Goal: Task Accomplishment & Management: Complete application form

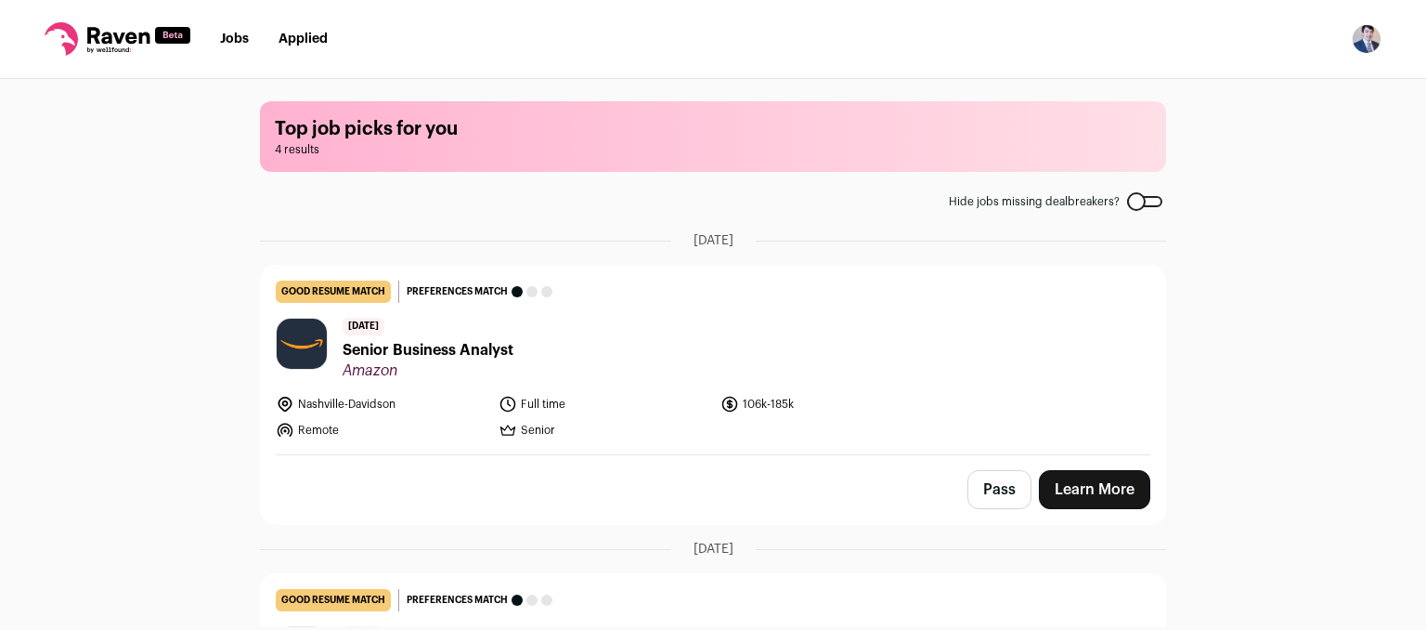
click at [1066, 498] on link "Learn More" at bounding box center [1094, 489] width 111 height 39
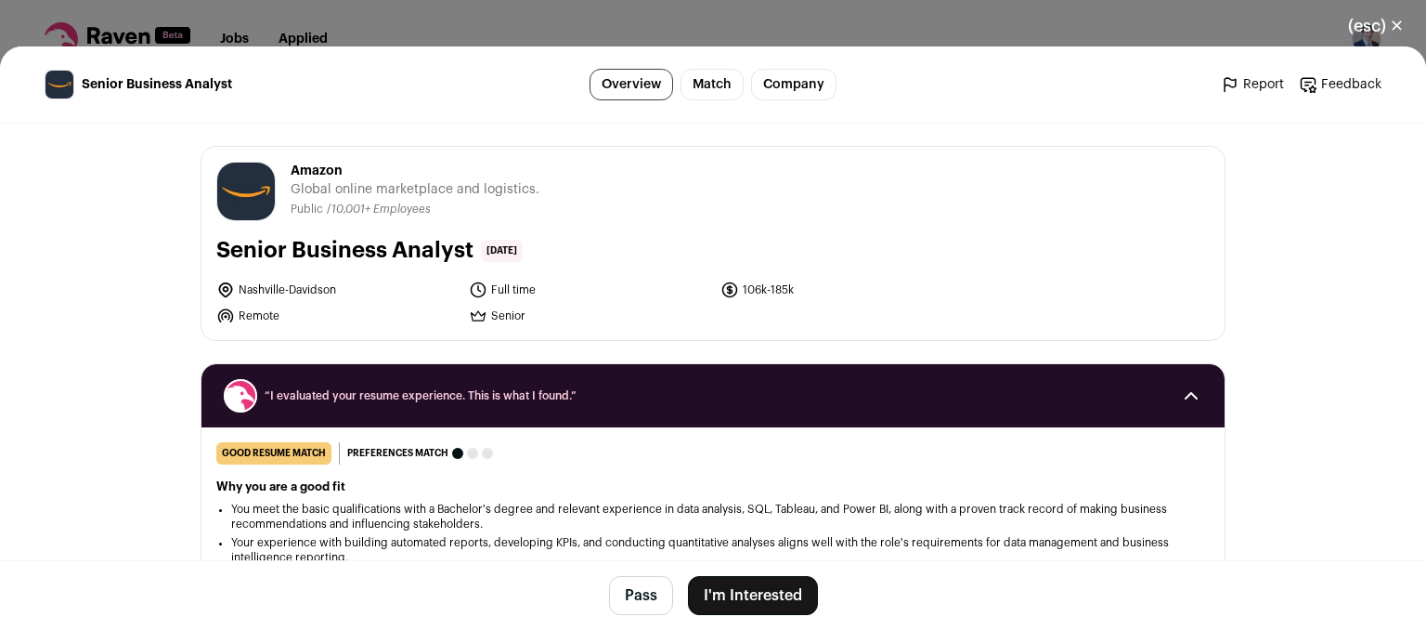
click at [772, 587] on button "I'm Interested" at bounding box center [753, 595] width 130 height 39
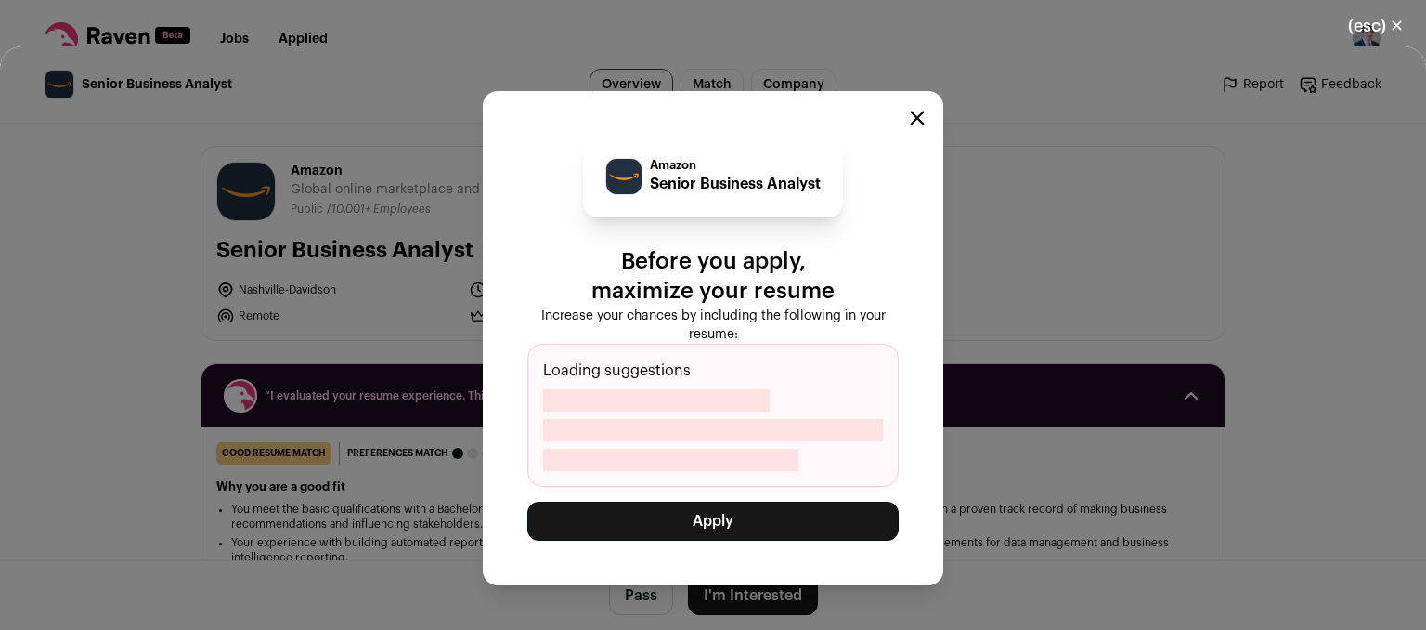
click at [761, 532] on button "Apply" at bounding box center [712, 520] width 371 height 39
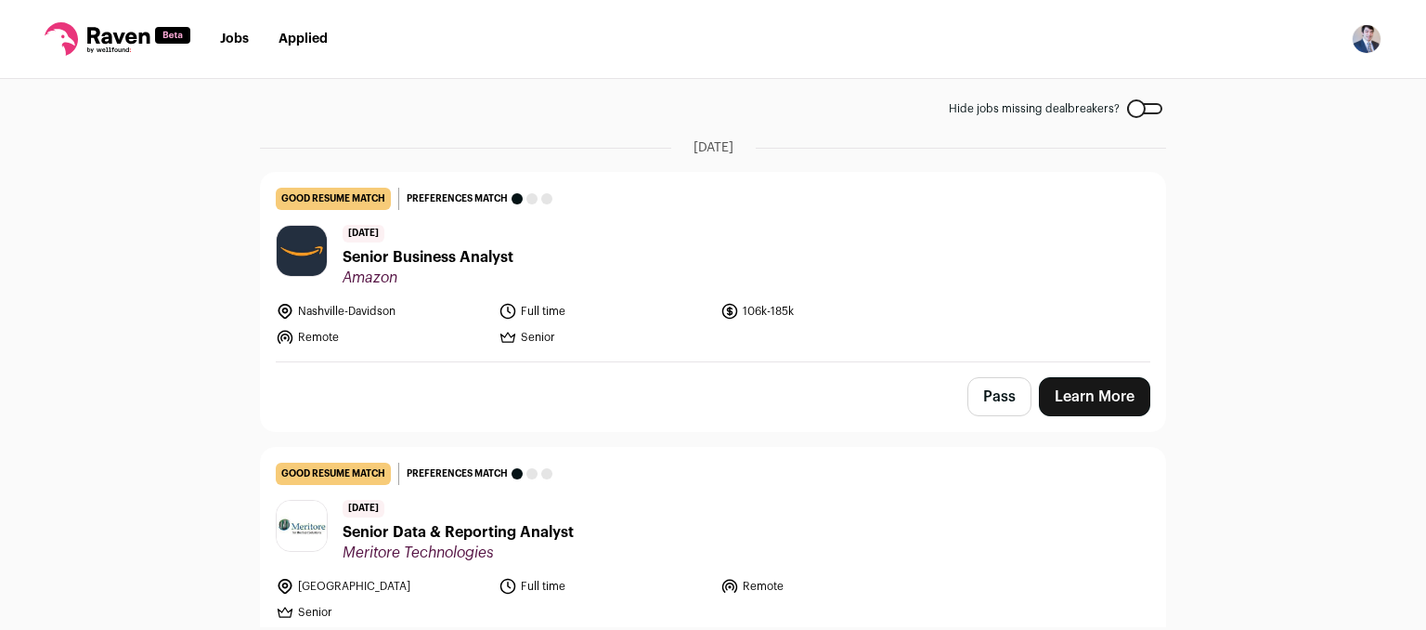
scroll to position [93, 0]
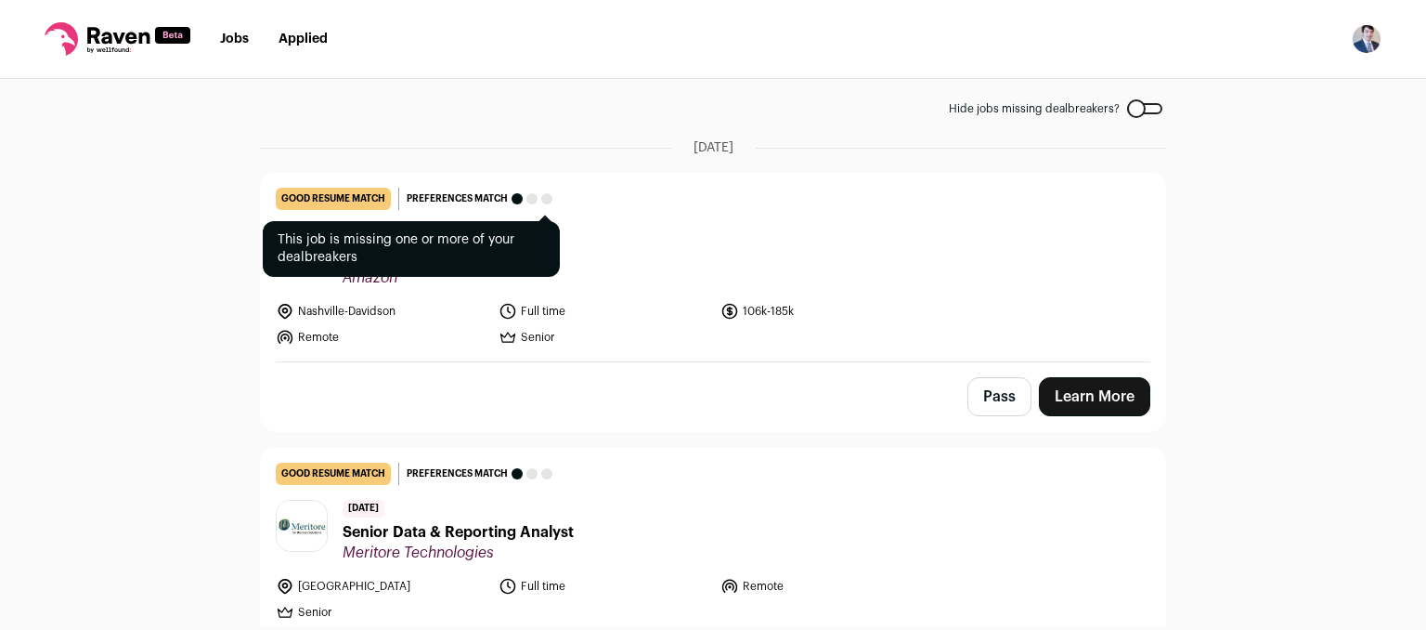
click at [512, 198] on div at bounding box center [517, 198] width 11 height 11
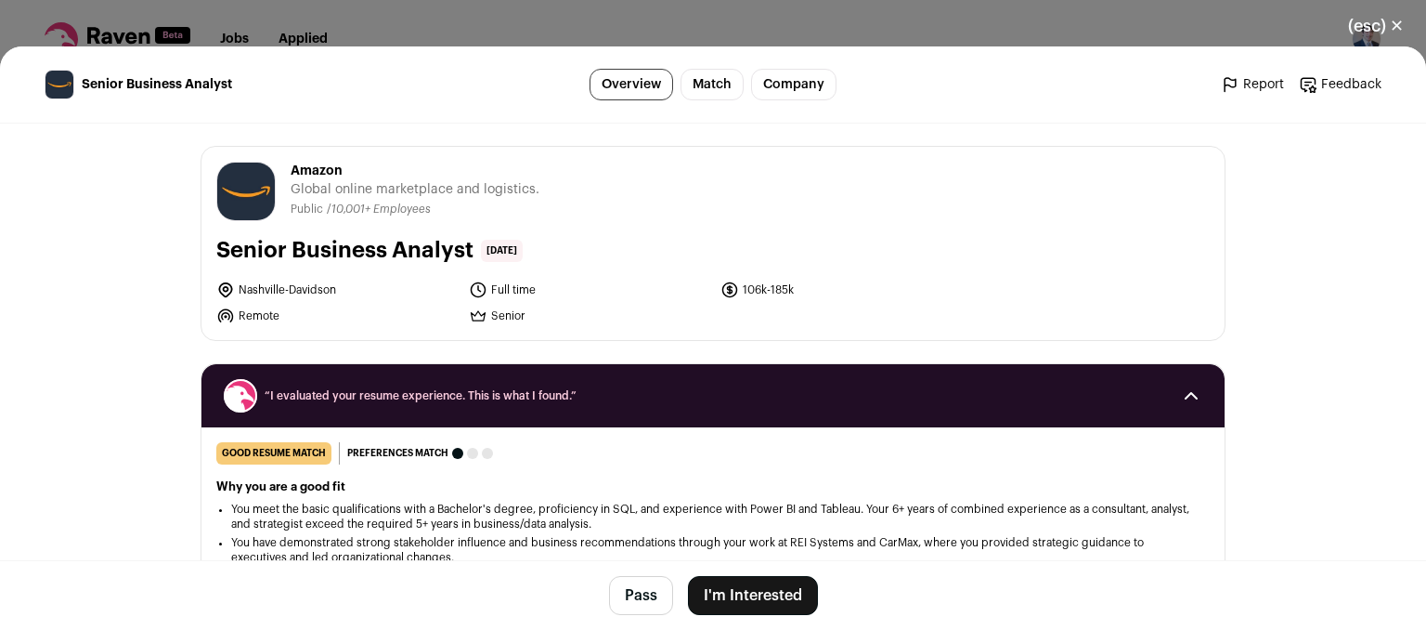
click at [1385, 33] on button "(esc) ✕" at bounding box center [1376, 26] width 100 height 41
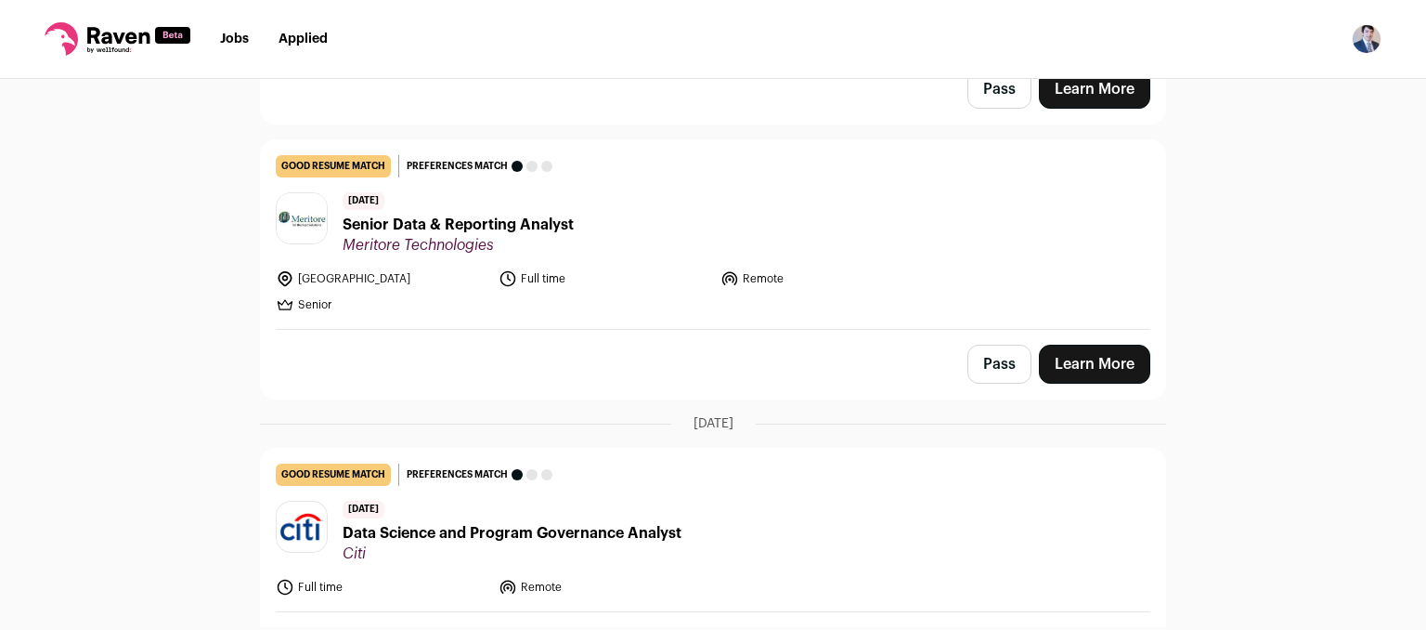
scroll to position [401, 0]
click at [1060, 357] on link "Learn More" at bounding box center [1094, 363] width 111 height 39
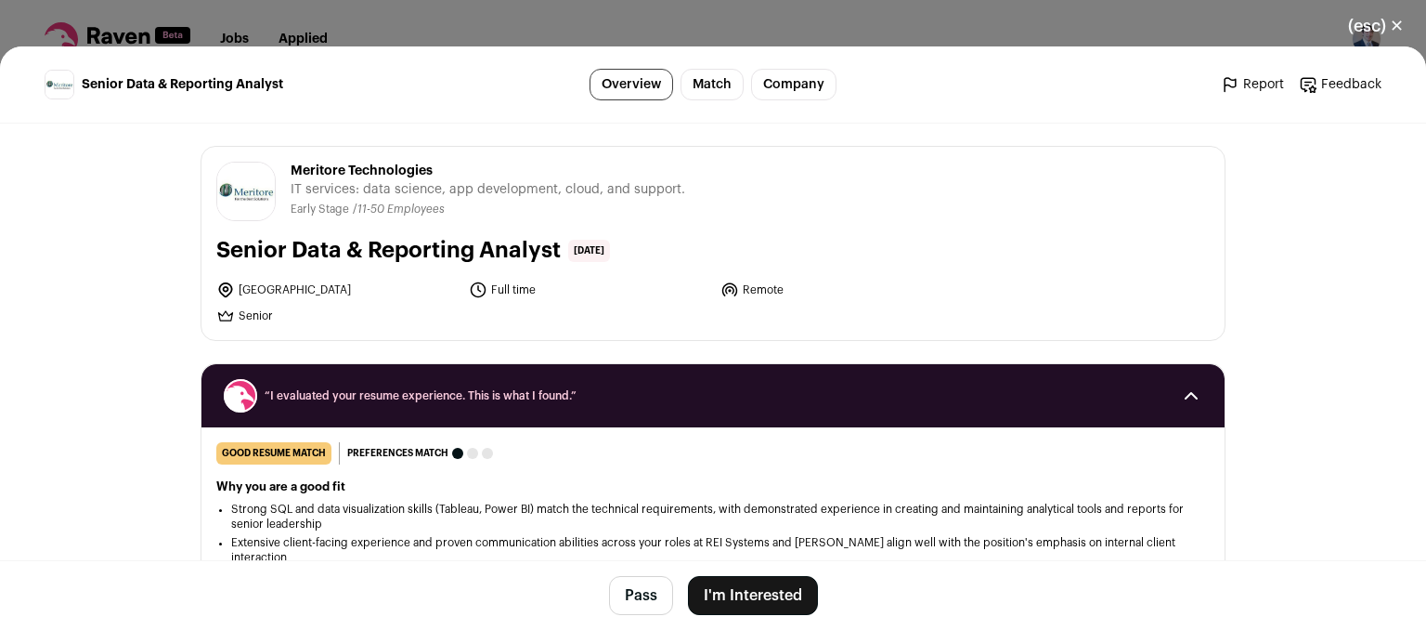
click at [736, 587] on button "I'm Interested" at bounding box center [753, 595] width 130 height 39
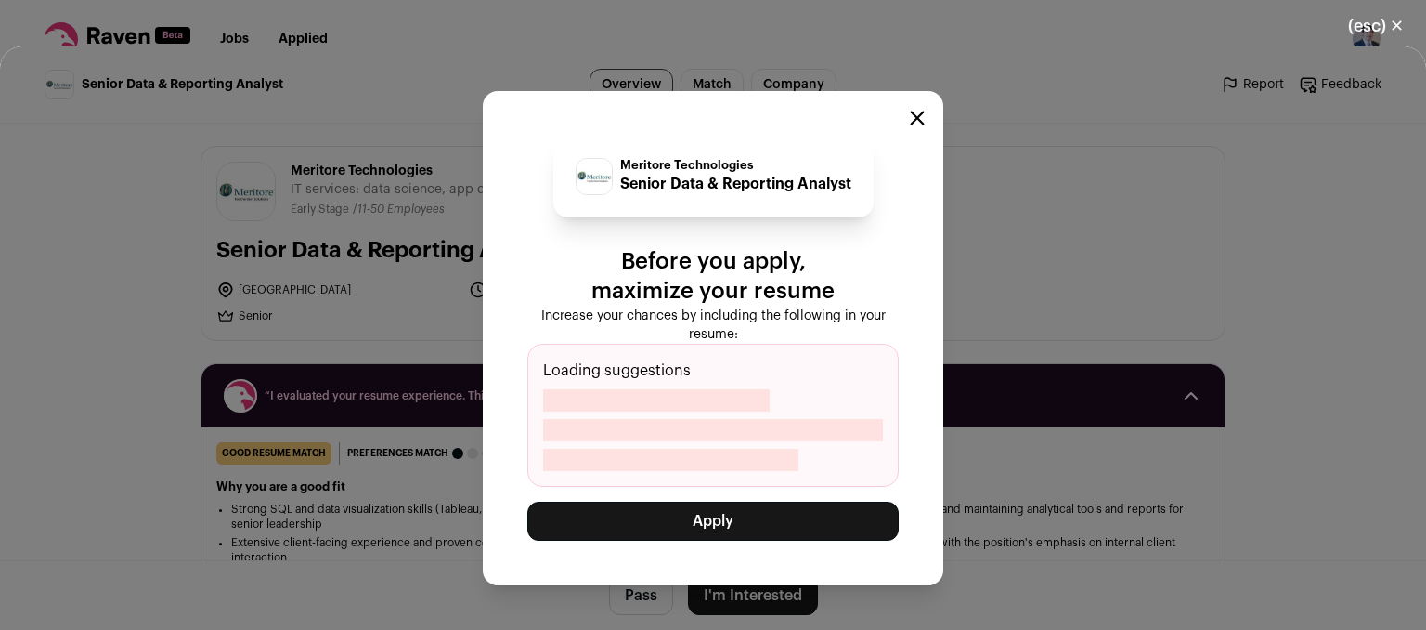
click at [726, 523] on button "Apply" at bounding box center [712, 520] width 371 height 39
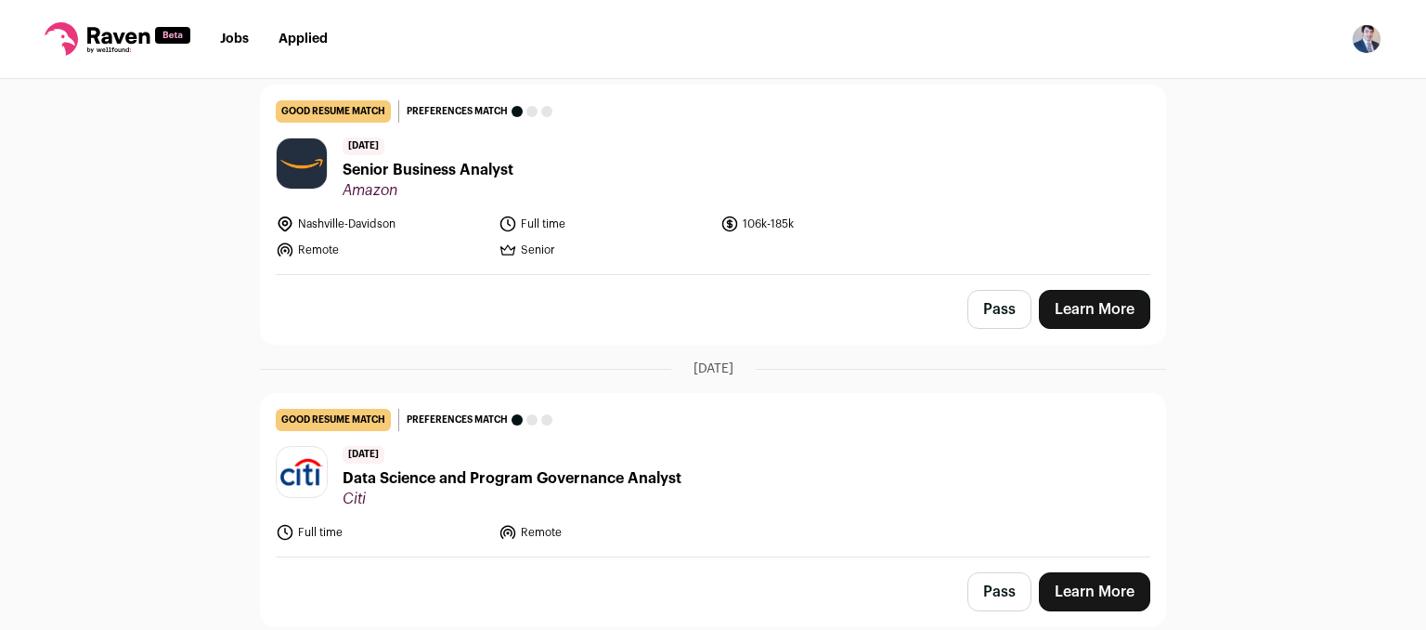
scroll to position [178, 0]
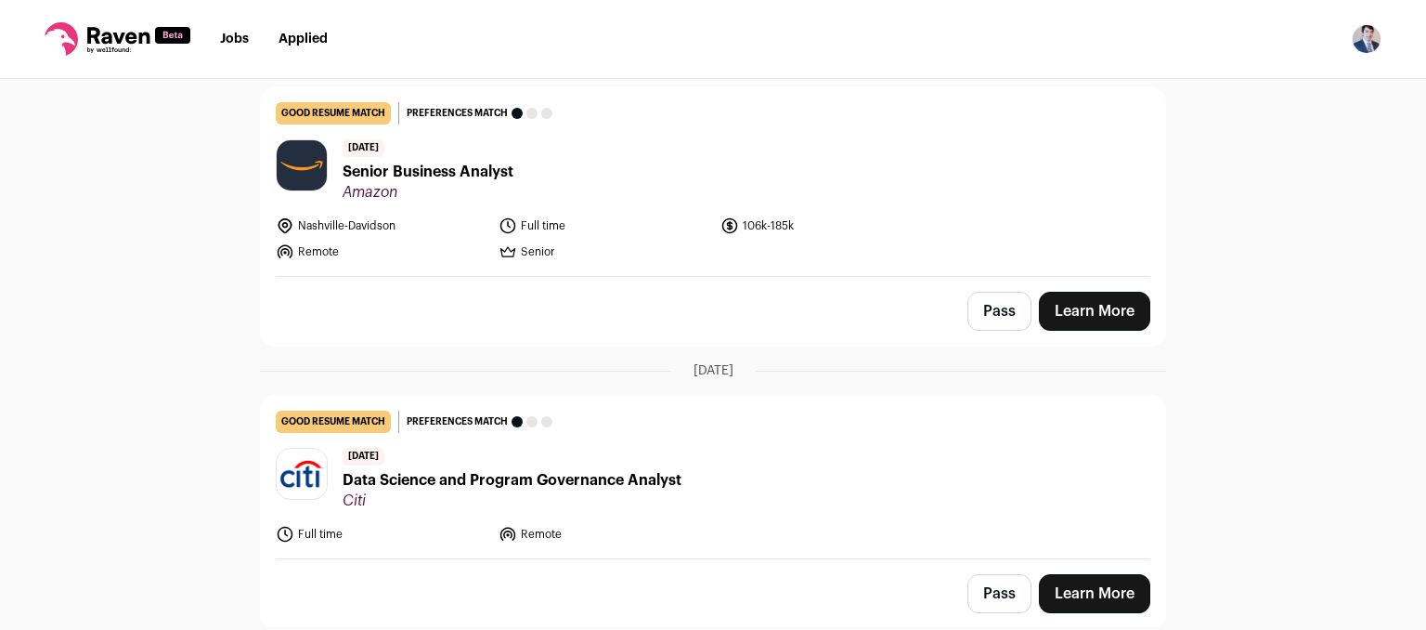
click at [1076, 585] on link "Learn More" at bounding box center [1094, 593] width 111 height 39
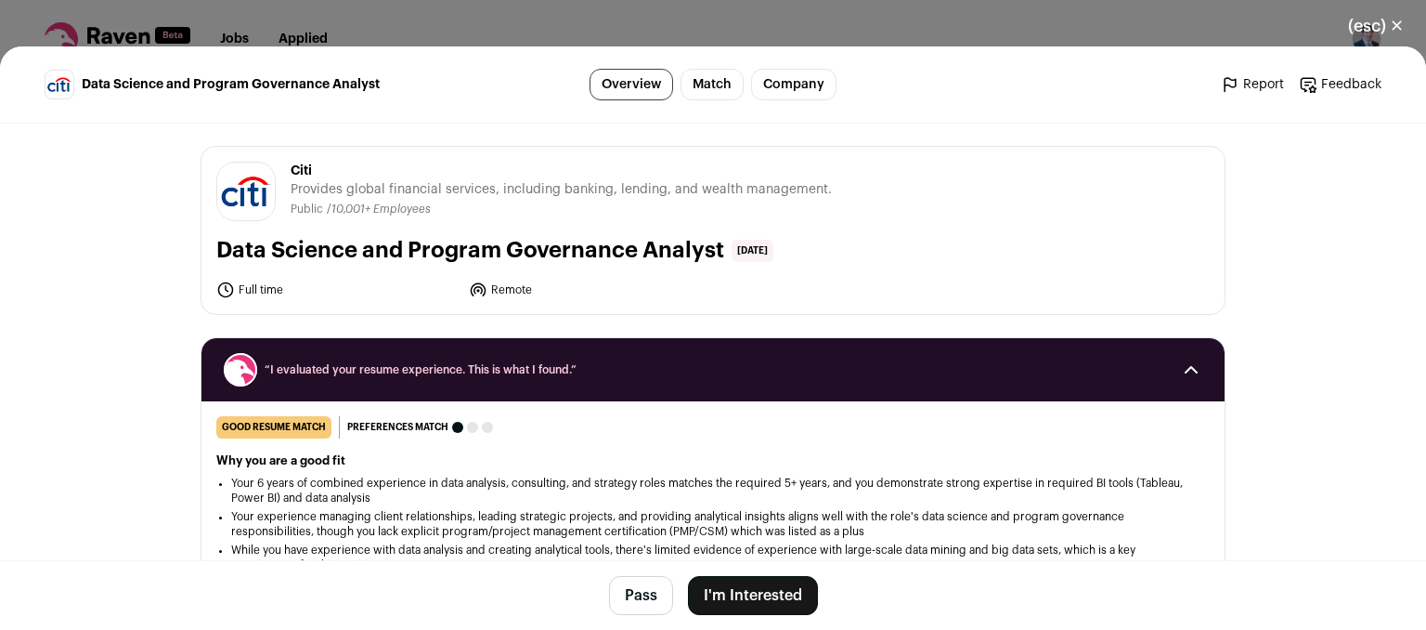
click at [766, 584] on button "I'm Interested" at bounding box center [753, 595] width 130 height 39
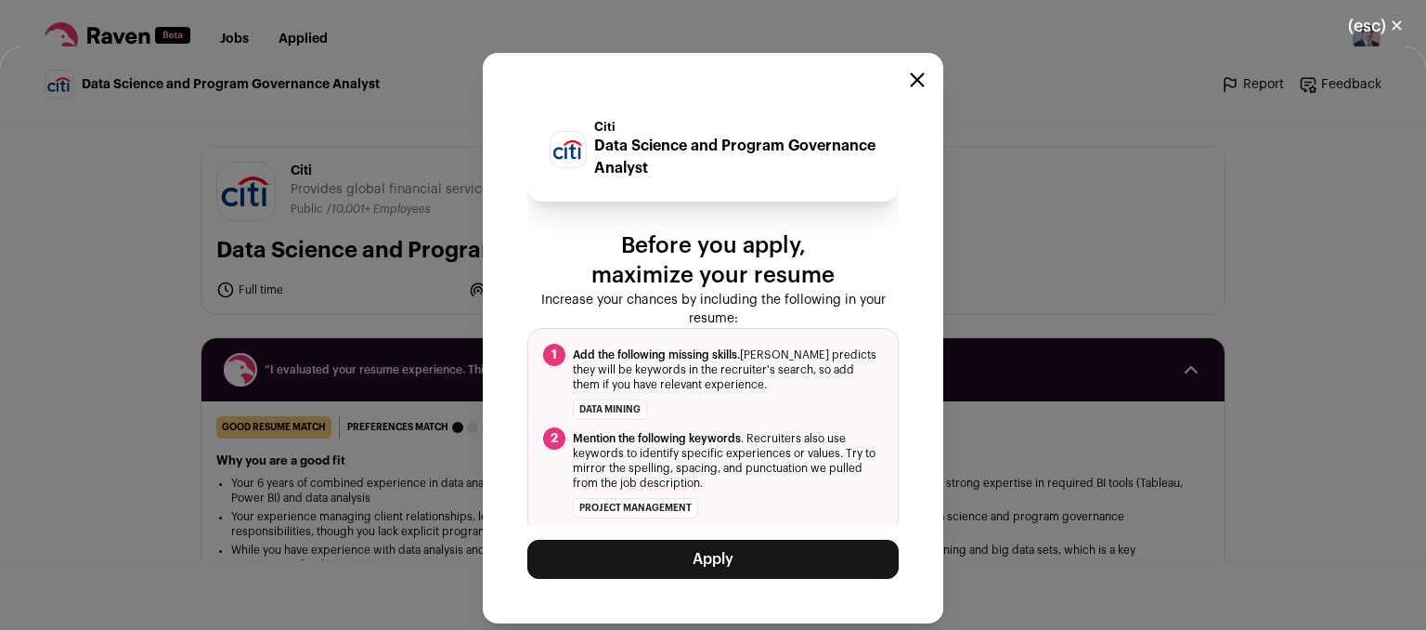
click at [720, 554] on button "Apply" at bounding box center [712, 559] width 371 height 39
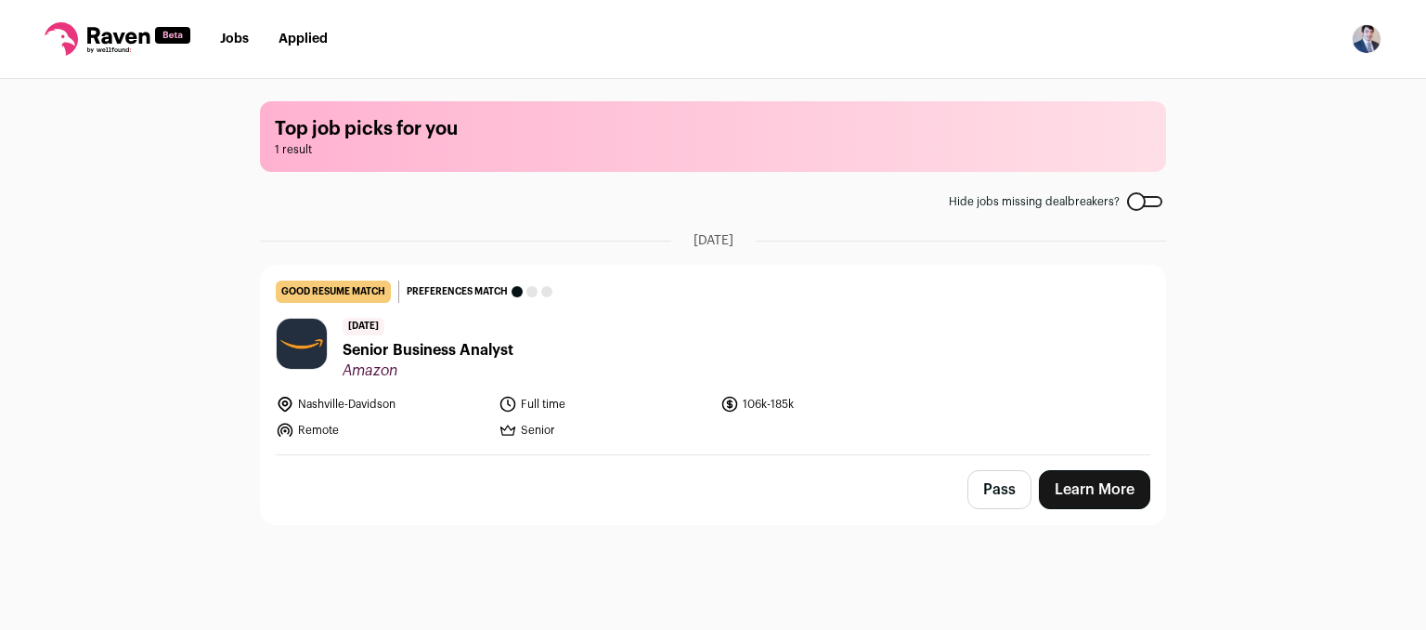
scroll to position [0, 0]
